Goal: Check status

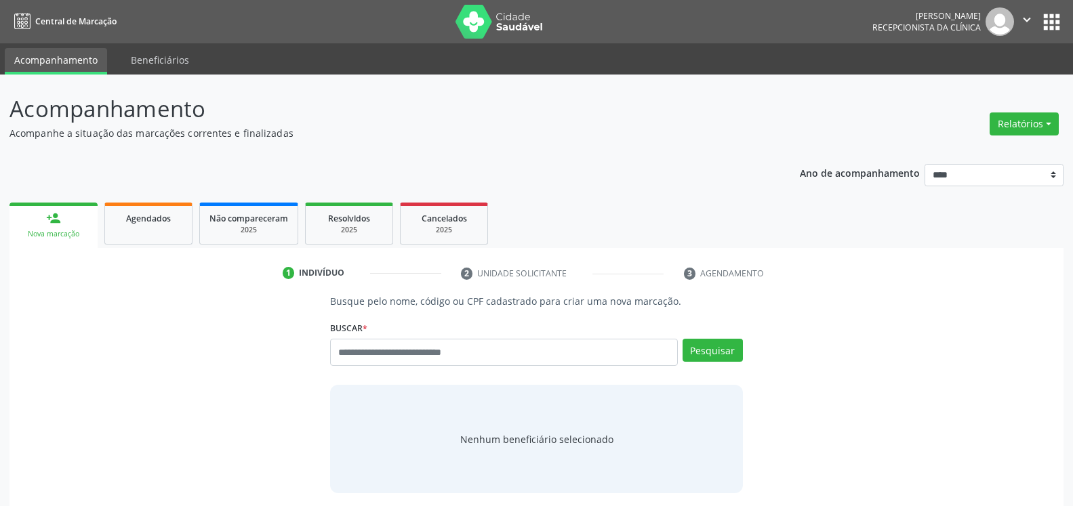
click at [124, 228] on link "Agendados" at bounding box center [148, 224] width 88 height 42
select select "*"
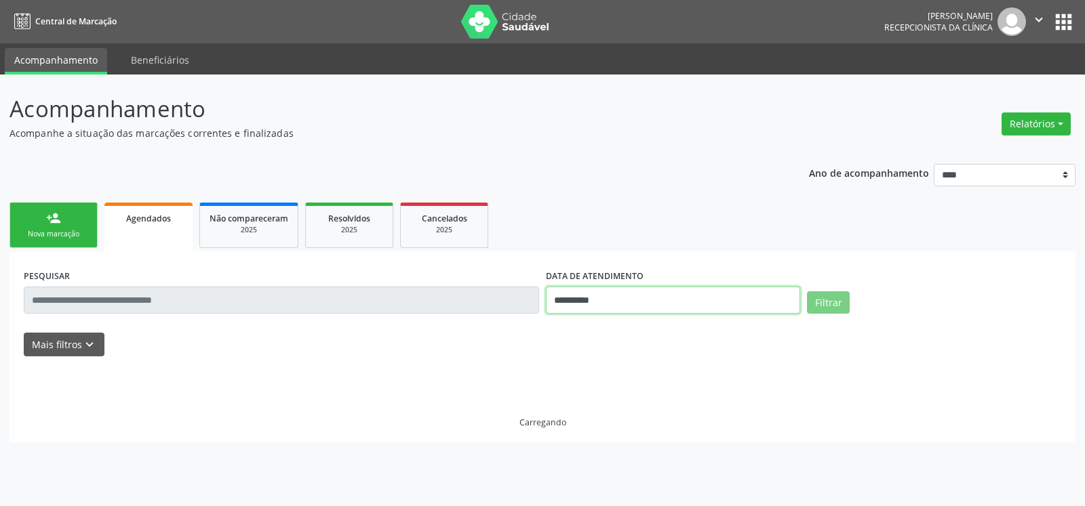
click at [662, 294] on input "**********" at bounding box center [673, 300] width 254 height 27
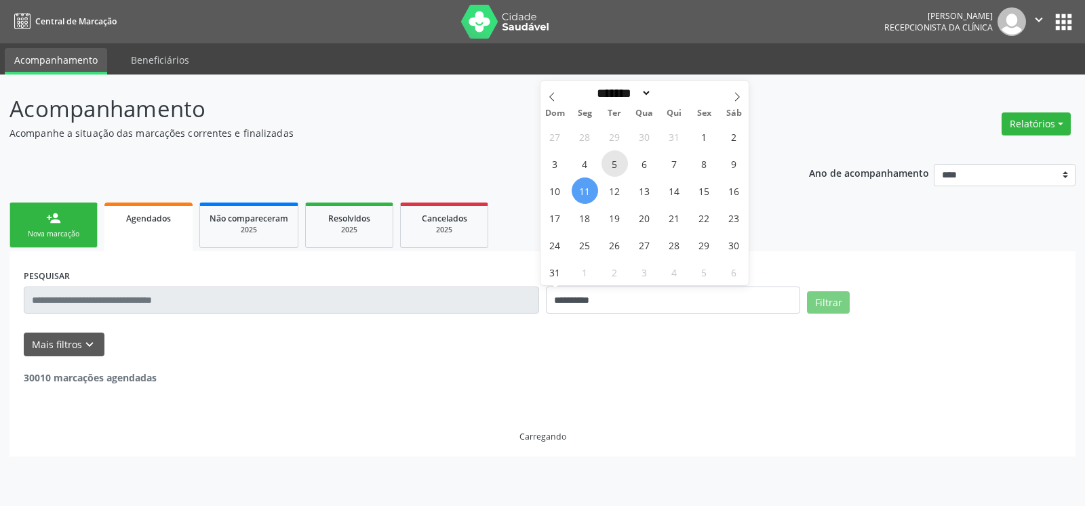
click at [620, 165] on span "5" at bounding box center [614, 163] width 26 height 26
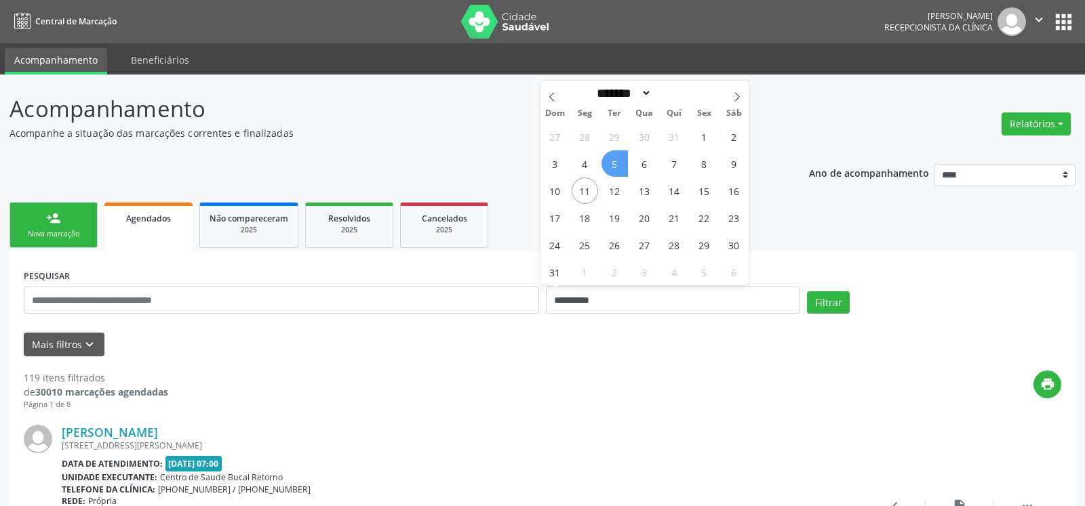
click at [620, 165] on span "5" at bounding box center [614, 163] width 26 height 26
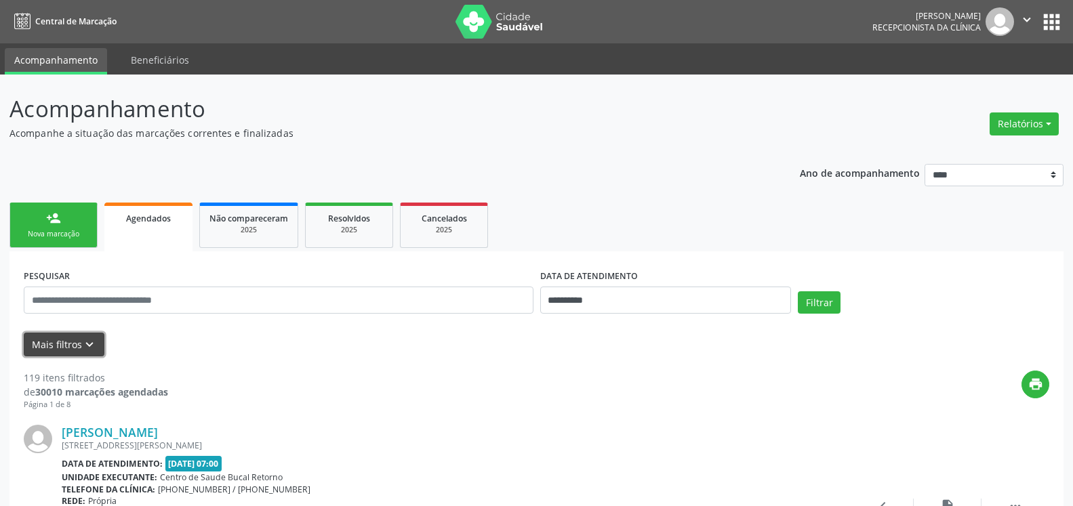
click at [97, 346] on button "Mais filtros keyboard_arrow_down" at bounding box center [64, 345] width 81 height 24
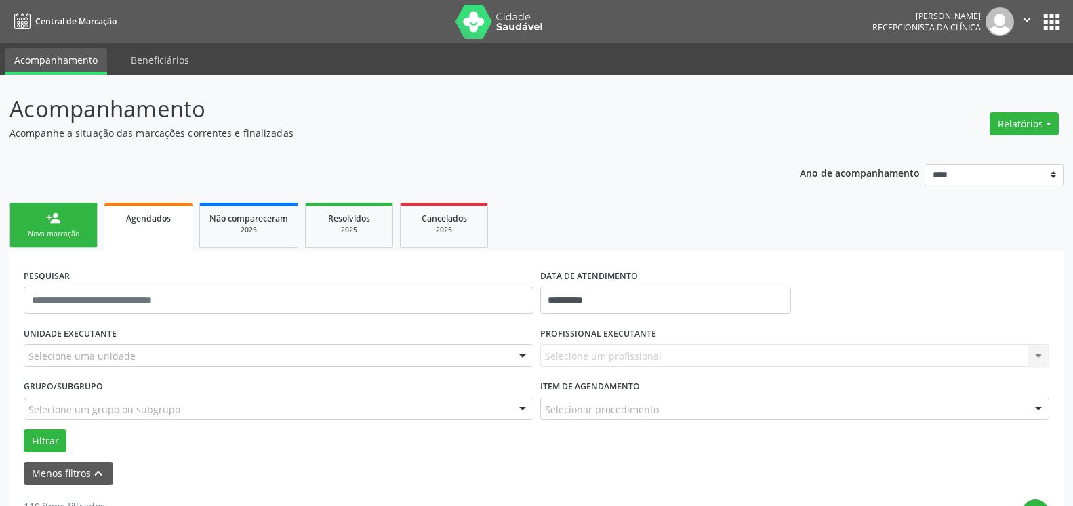
click at [134, 353] on div "Selecione uma unidade" at bounding box center [279, 355] width 510 height 23
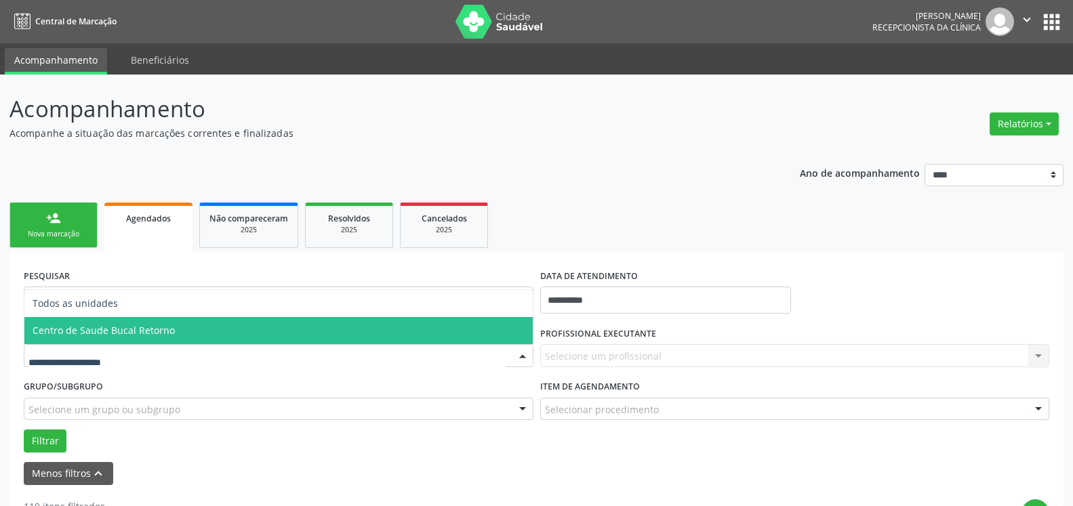
click at [208, 340] on span "Centro de Saude Bucal Retorno" at bounding box center [278, 330] width 508 height 27
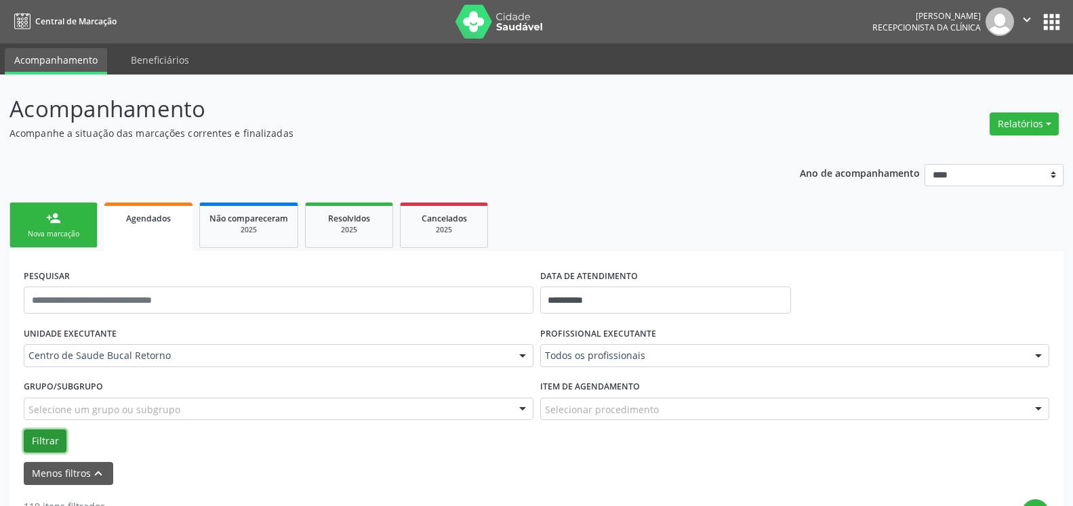
click at [41, 441] on button "Filtrar" at bounding box center [45, 441] width 43 height 23
click at [44, 435] on button "Filtrar" at bounding box center [45, 441] width 43 height 23
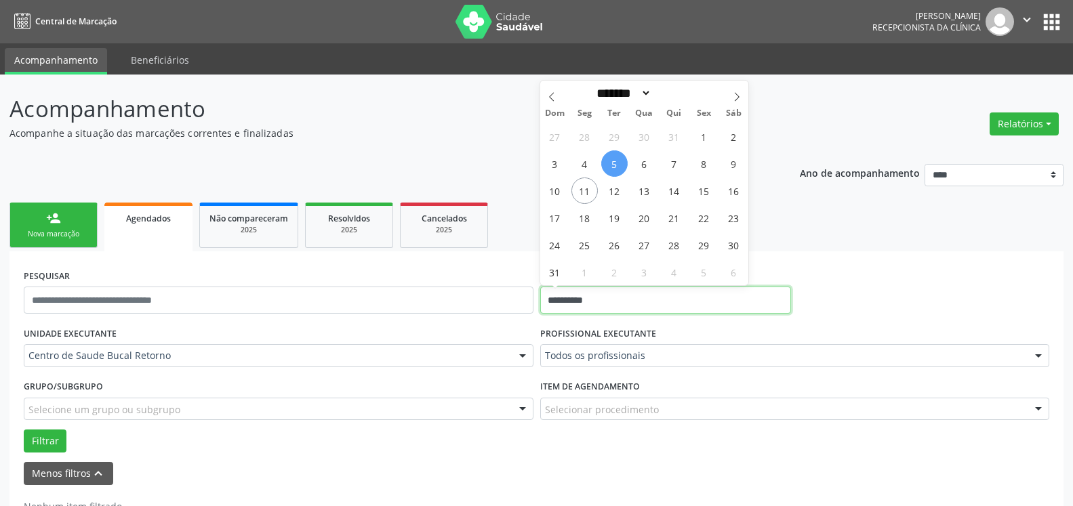
click at [693, 294] on input "**********" at bounding box center [666, 300] width 252 height 27
click at [643, 159] on span "6" at bounding box center [644, 163] width 26 height 26
type input "**********"
click at [643, 159] on span "6" at bounding box center [644, 163] width 26 height 26
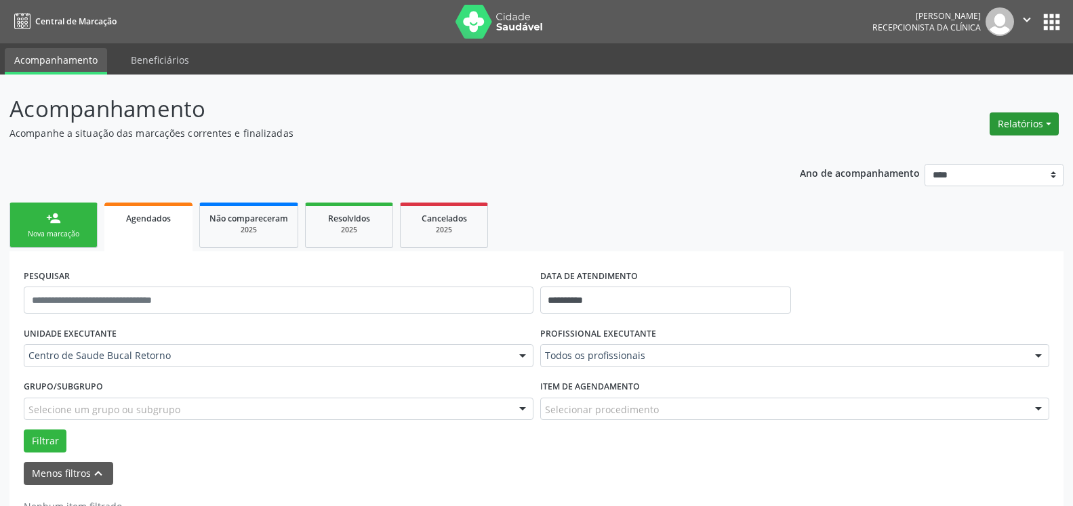
click at [1049, 132] on button "Relatórios" at bounding box center [1024, 124] width 69 height 23
click at [992, 148] on link "Agendamentos" at bounding box center [987, 153] width 146 height 19
select select "*"
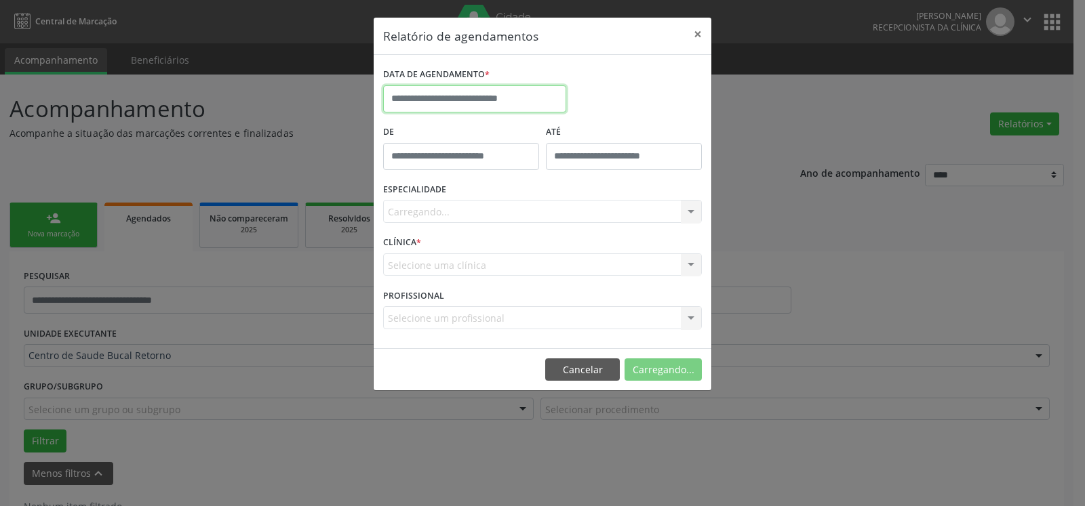
click at [531, 86] on input "text" at bounding box center [474, 98] width 183 height 27
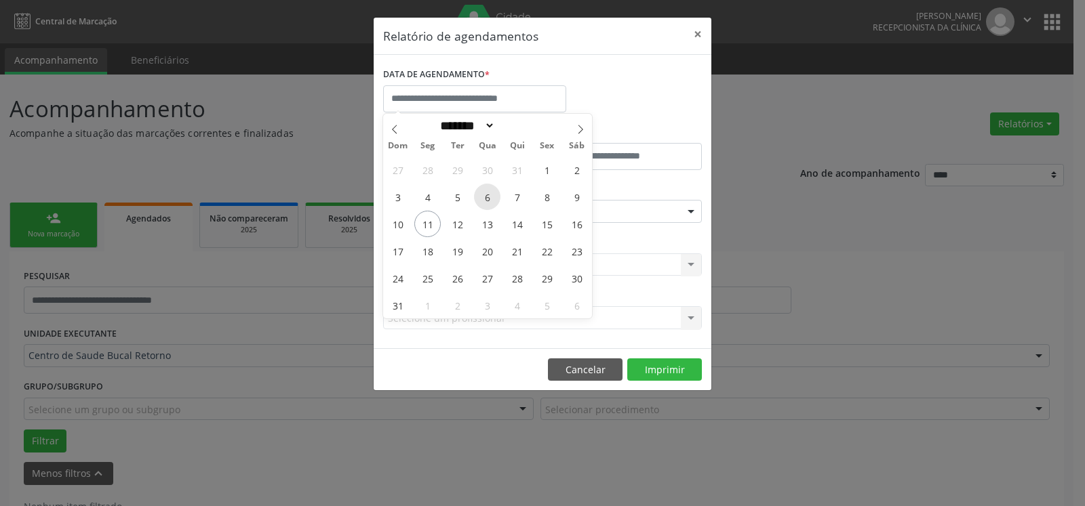
click at [484, 198] on span "6" at bounding box center [487, 197] width 26 height 26
type input "**********"
click at [484, 198] on span "6" at bounding box center [487, 197] width 26 height 26
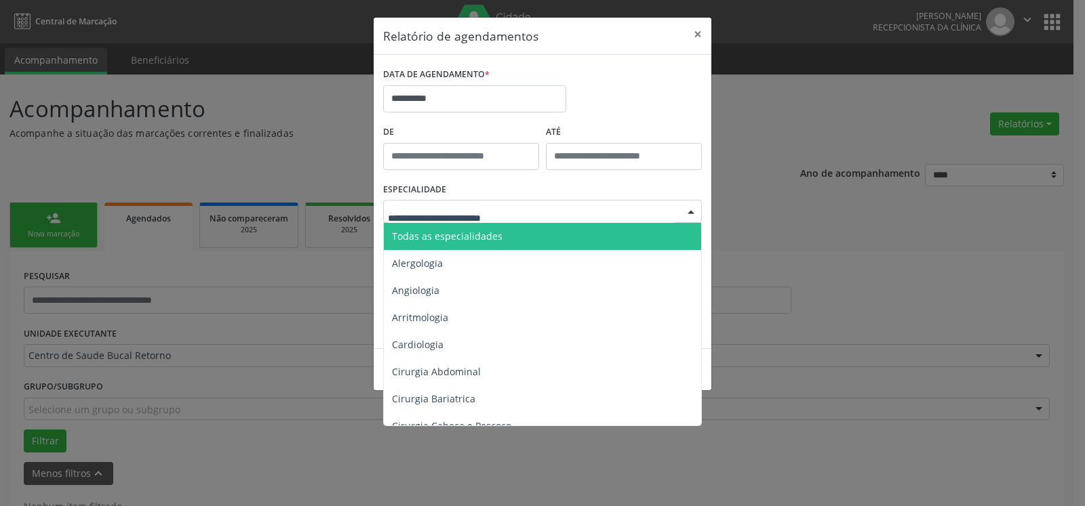
click at [501, 231] on span "Todas as especialidades" at bounding box center [543, 236] width 319 height 27
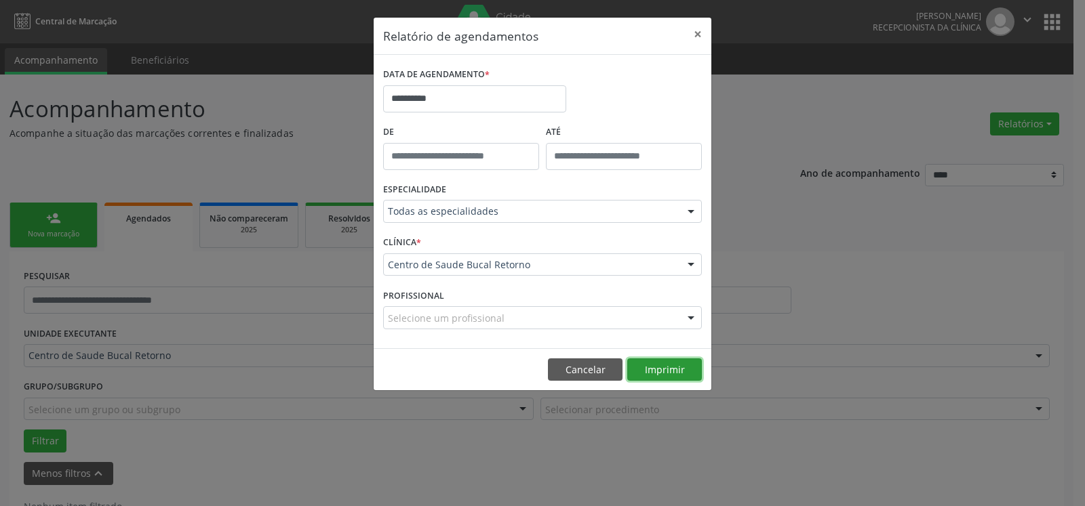
click at [676, 373] on button "Imprimir" at bounding box center [664, 370] width 75 height 23
click at [700, 31] on button "×" at bounding box center [697, 34] width 27 height 33
